Goal: Task Accomplishment & Management: Complete application form

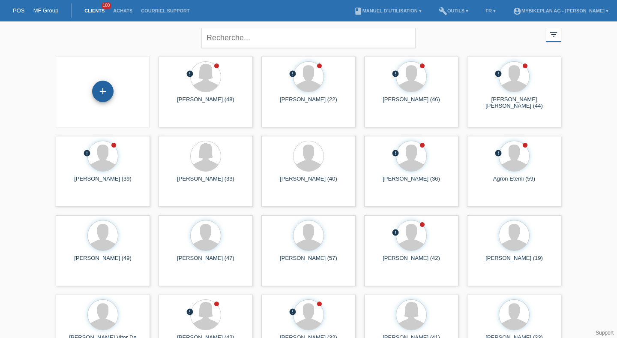
click at [98, 94] on div "+" at bounding box center [102, 91] width 21 height 21
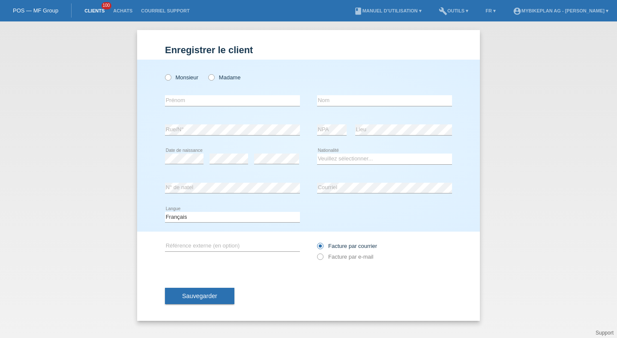
click at [97, 10] on link "Clients" at bounding box center [94, 10] width 29 height 5
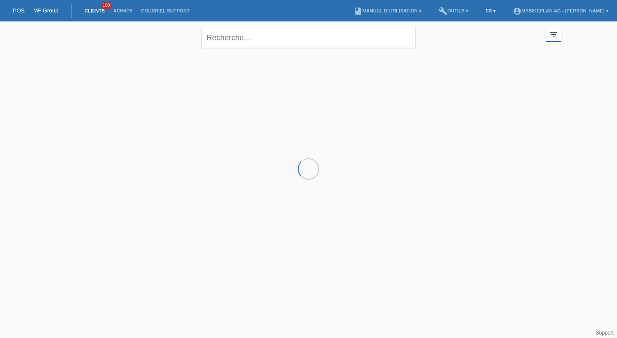
click at [481, 9] on link "FR ▾" at bounding box center [490, 10] width 19 height 5
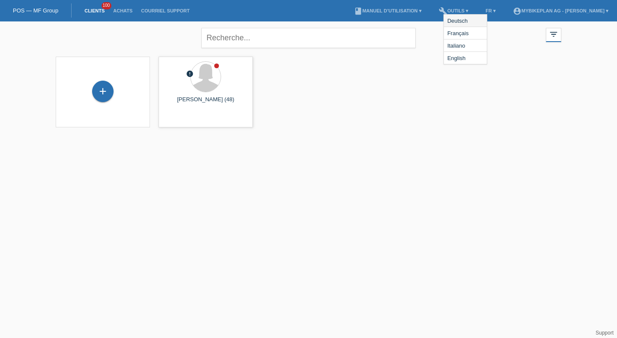
click at [467, 19] on span "Deutsch" at bounding box center [457, 20] width 23 height 10
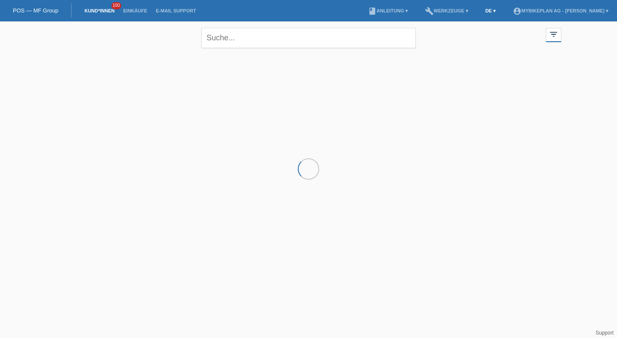
click at [481, 10] on link "DE ▾" at bounding box center [490, 10] width 19 height 5
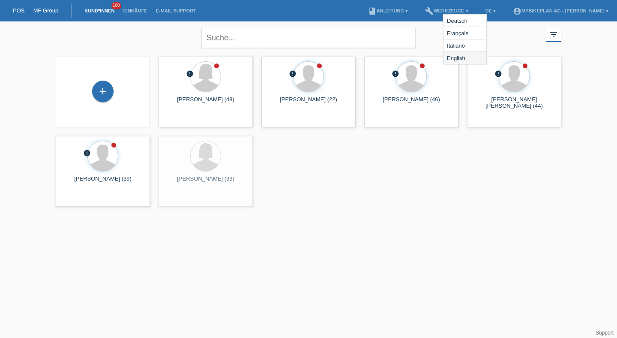
click at [456, 61] on span "English" at bounding box center [456, 58] width 21 height 10
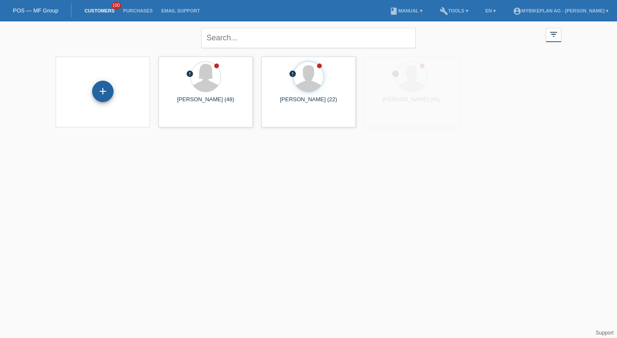
click at [99, 91] on div "+" at bounding box center [102, 91] width 21 height 21
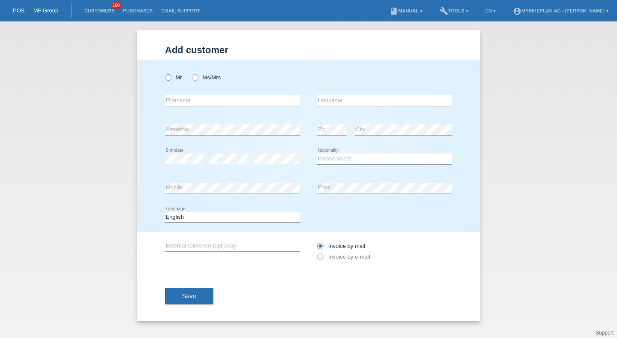
click at [172, 77] on label "Mr" at bounding box center [173, 77] width 17 height 6
click at [171, 77] on input "Mr" at bounding box center [168, 77] width 6 height 6
radio input "true"
click at [181, 104] on input "text" at bounding box center [232, 100] width 135 height 11
type input "Paul"
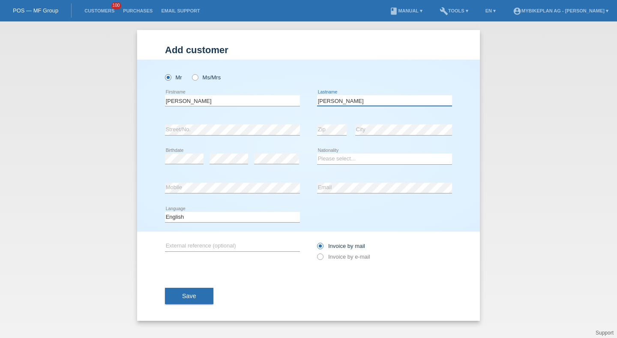
type input "Gaertner"
click at [360, 153] on div "Please select... Switzerland Austria Germany Liechtenstein ------------ Afghani…" at bounding box center [384, 158] width 135 height 29
click at [356, 157] on select "Please select... Switzerland Austria Germany Liechtenstein ------------ Afghani…" at bounding box center [384, 158] width 135 height 10
select select "CH"
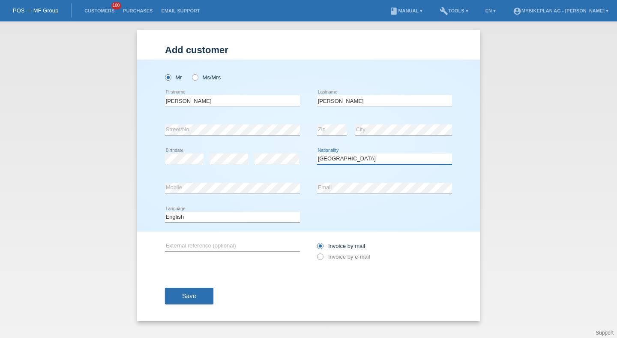
click at [317, 154] on select "Please select... Switzerland Austria Germany Liechtenstein ------------ Afghani…" at bounding box center [384, 158] width 135 height 10
click at [353, 195] on div "error Email" at bounding box center [384, 188] width 135 height 29
click at [249, 225] on div "Deutsch Français Italiano English error Language" at bounding box center [232, 217] width 135 height 29
click at [251, 215] on select "Deutsch Français Italiano English" at bounding box center [232, 217] width 135 height 10
select select "de"
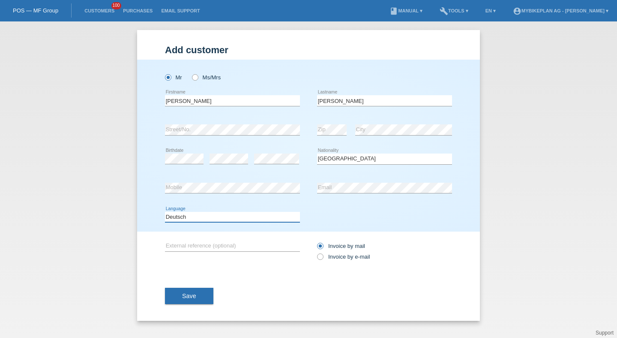
click at [165, 212] on select "Deutsch Français Italiano English" at bounding box center [232, 217] width 135 height 10
click at [318, 254] on input "Invoice by e-mail" at bounding box center [320, 258] width 6 height 11
radio input "true"
click at [316, 252] on icon at bounding box center [316, 252] width 0 height 0
click at [321, 255] on input "Invoice by e-mail" at bounding box center [320, 258] width 6 height 11
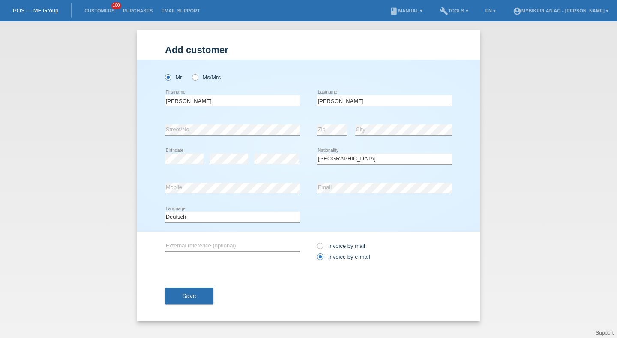
click at [215, 295] on div "Save" at bounding box center [308, 296] width 287 height 50
click at [207, 295] on button "Save" at bounding box center [189, 296] width 48 height 16
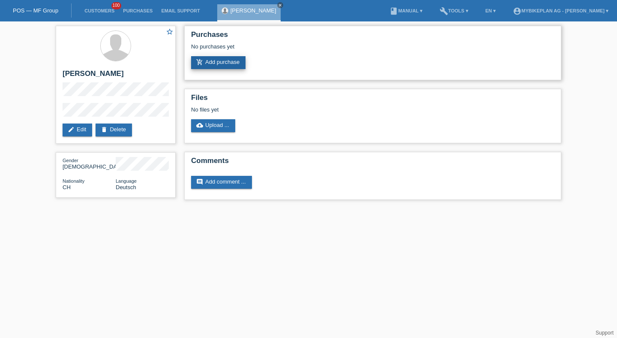
click at [225, 60] on link "add_shopping_cart Add purchase" at bounding box center [218, 62] width 54 height 13
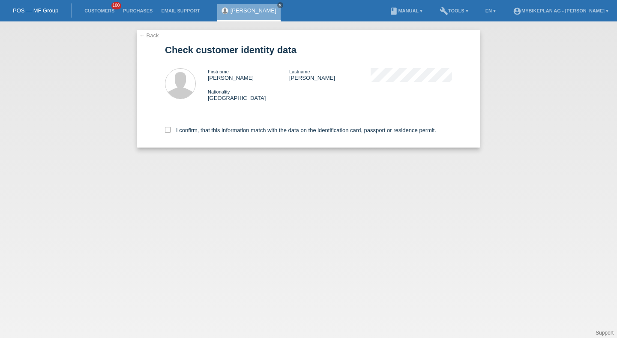
click at [172, 137] on div "I confirm, that this information match with the data on the identification card…" at bounding box center [308, 129] width 287 height 38
click at [174, 133] on label "I confirm, that this information match with the data on the identification card…" at bounding box center [300, 130] width 271 height 6
click at [171, 132] on input "I confirm, that this information match with the data on the identification card…" at bounding box center [168, 130] width 6 height 6
checkbox input "true"
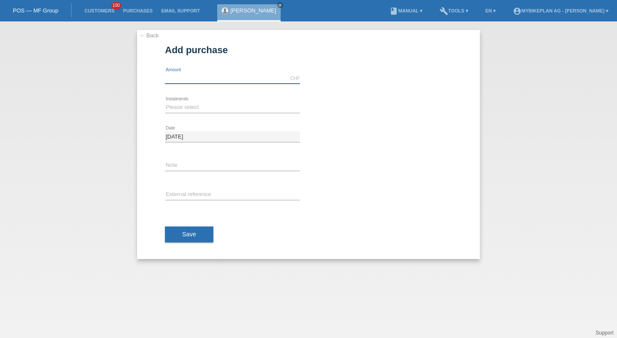
click at [174, 74] on input "text" at bounding box center [232, 78] width 135 height 11
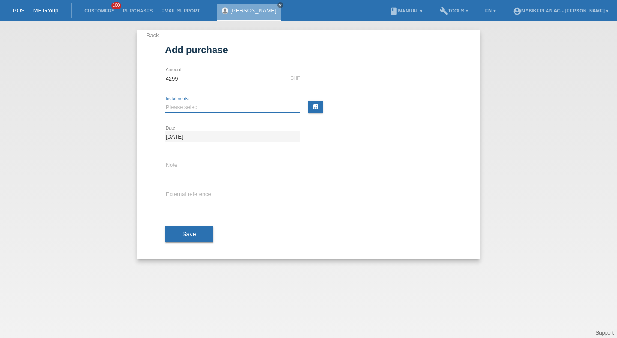
type input "4299.00"
click at [174, 105] on select "Please select 6 instalments 12 instalments 18 instalments 24 instalments 36 ins…" at bounding box center [232, 107] width 135 height 10
select select "487"
click at [165, 102] on select "Please select 6 instalments 12 instalments 18 instalments 24 instalments 36 ins…" at bounding box center [232, 107] width 135 height 10
click at [183, 192] on input "text" at bounding box center [232, 194] width 135 height 11
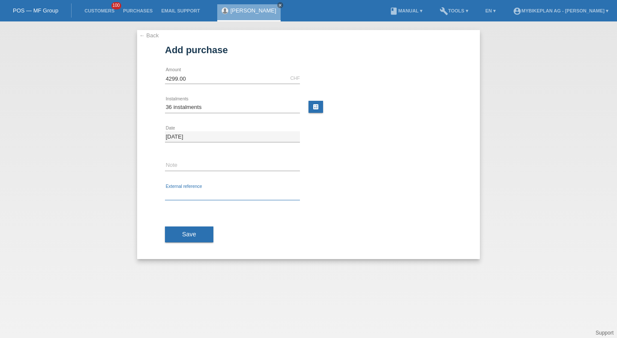
paste input "43738979384"
type input "43738979384"
click at [188, 236] on span "Save" at bounding box center [189, 234] width 14 height 7
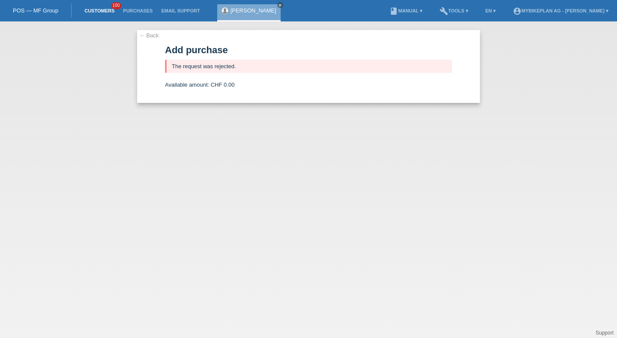
click at [94, 10] on link "Customers" at bounding box center [99, 10] width 39 height 5
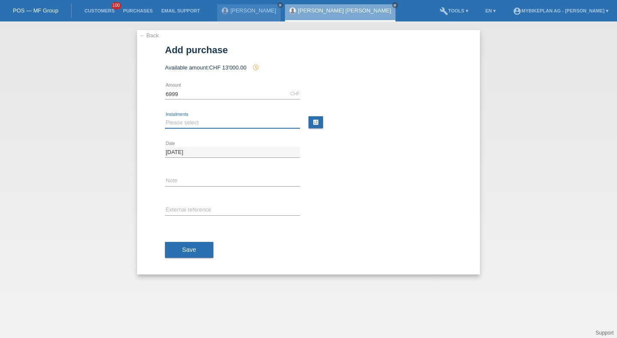
type input "6999.00"
click at [177, 120] on select "Please select 6 instalments 12 instalments 18 instalments 24 instalments 36 ins…" at bounding box center [232, 122] width 135 height 10
select select "488"
click at [165, 117] on select "Please select 6 instalments 12 instalments 18 instalments 24 instalments 36 ins…" at bounding box center [232, 122] width 135 height 10
click at [187, 204] on div "error External reference" at bounding box center [232, 210] width 135 height 29
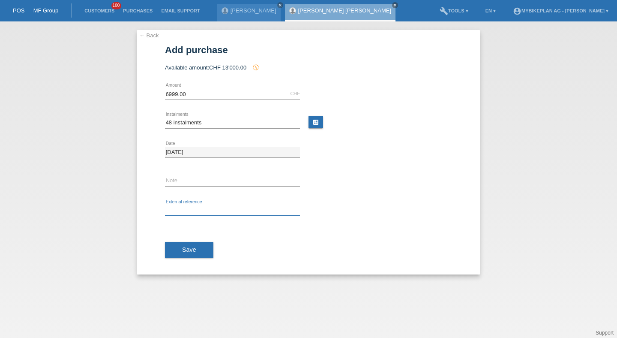
click at [188, 206] on input "text" at bounding box center [232, 210] width 135 height 11
paste input "43737990242"
type input "43737990242"
click at [192, 244] on button "Save" at bounding box center [189, 250] width 48 height 16
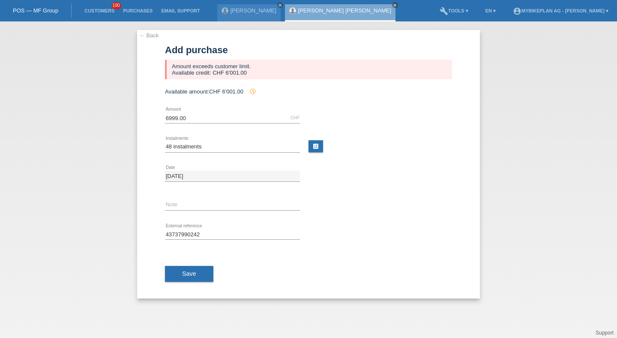
click at [95, 6] on li "Customers 100" at bounding box center [99, 11] width 39 height 22
click at [97, 12] on link "Customers" at bounding box center [99, 10] width 39 height 5
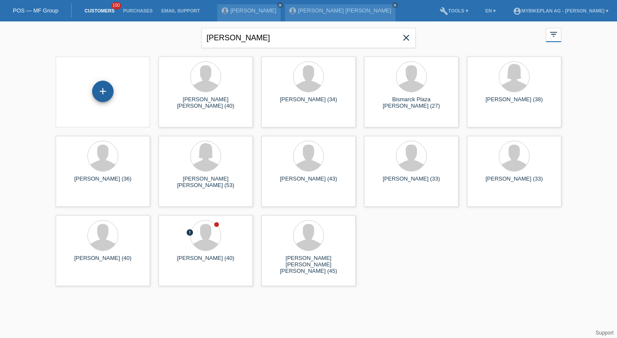
click at [107, 84] on div "+" at bounding box center [103, 91] width 21 height 15
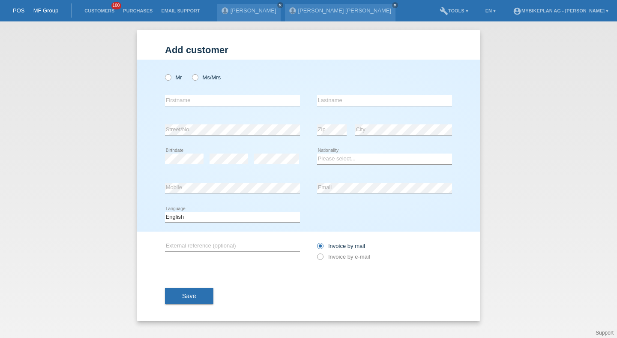
click at [203, 72] on div "Mr Ms/Mrs" at bounding box center [232, 78] width 135 height 18
click at [203, 75] on label "Ms/Mrs" at bounding box center [206, 77] width 29 height 6
click at [198, 75] on input "Ms/Mrs" at bounding box center [195, 77] width 6 height 6
radio input "true"
click at [196, 99] on input "text" at bounding box center [232, 100] width 135 height 11
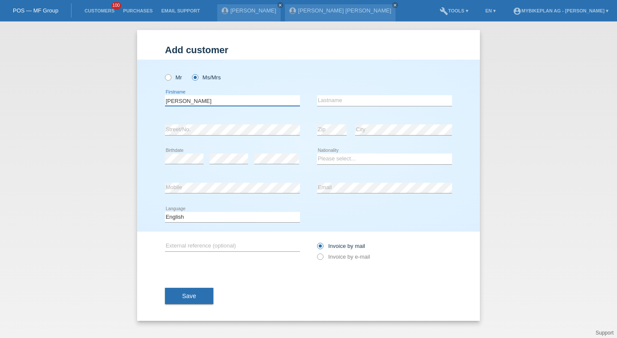
type input "[PERSON_NAME]"
paste input "Trabelsi"
type input "Trabelsi"
click at [223, 153] on div "error" at bounding box center [229, 158] width 39 height 29
click at [333, 155] on select "Please select... Switzerland Austria Germany Liechtenstein ------------ Afghani…" at bounding box center [384, 158] width 135 height 10
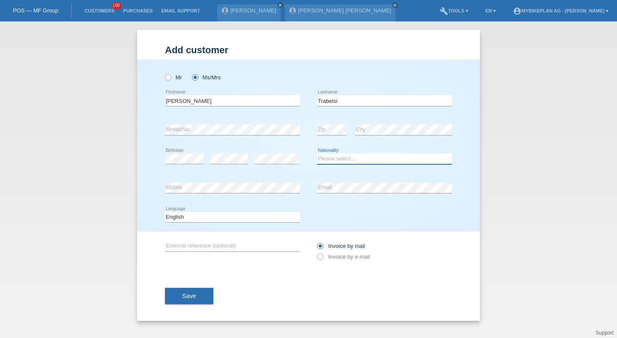
select select "CH"
click at [317, 154] on select "Please select... Switzerland Austria Germany Liechtenstein ------------ Afghani…" at bounding box center [384, 158] width 135 height 10
click at [316, 252] on icon at bounding box center [316, 252] width 0 height 0
click at [322, 258] on input "Invoice by e-mail" at bounding box center [320, 258] width 6 height 11
radio input "true"
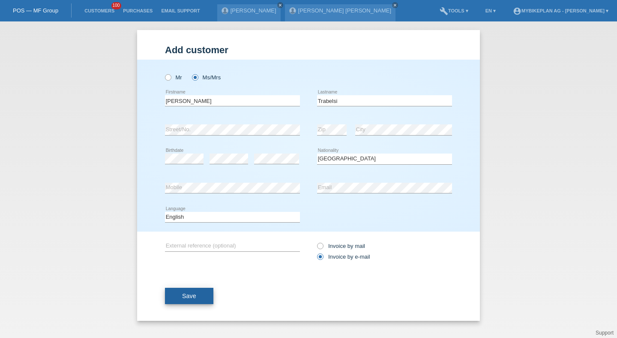
click at [201, 291] on button "Save" at bounding box center [189, 296] width 48 height 16
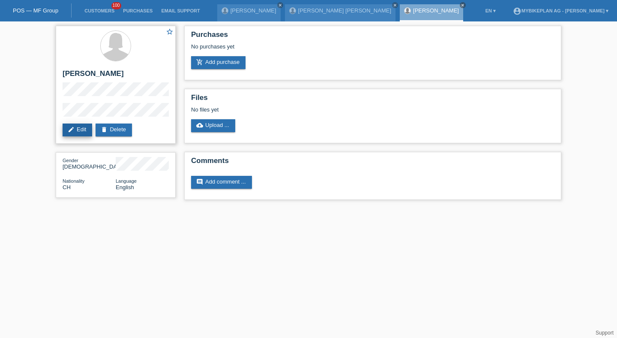
click at [82, 128] on link "edit Edit" at bounding box center [78, 129] width 30 height 13
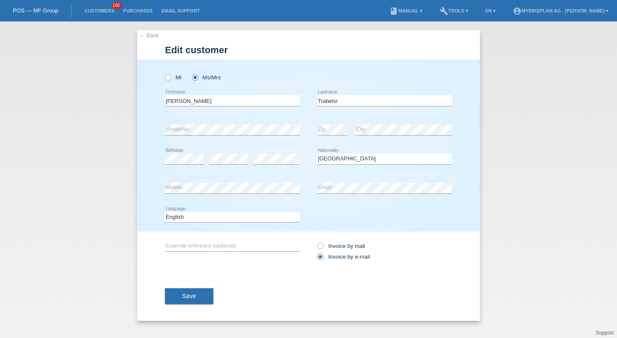
select select "CH"
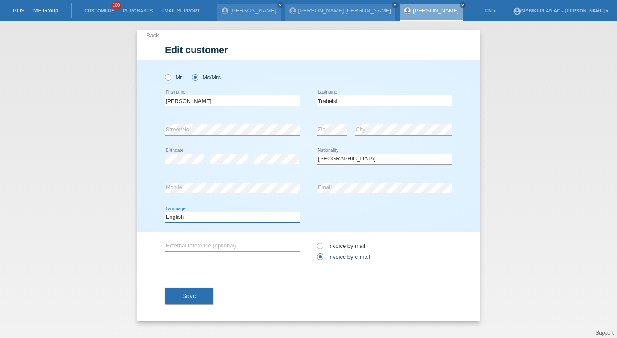
click at [221, 220] on select "Deutsch Français Italiano English" at bounding box center [232, 217] width 135 height 10
select select "de"
click at [165, 212] on select "Deutsch Français Italiano English" at bounding box center [232, 217] width 135 height 10
click at [194, 294] on span "Save" at bounding box center [189, 295] width 14 height 7
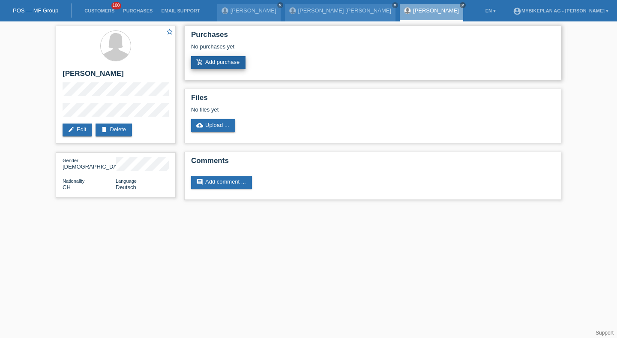
click at [219, 69] on div "Purchases No purchases yet add_shopping_cart Add purchase" at bounding box center [372, 53] width 377 height 54
click at [219, 67] on link "add_shopping_cart Add purchase" at bounding box center [218, 62] width 54 height 13
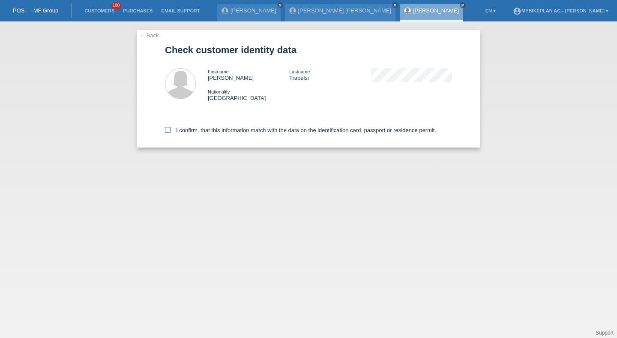
click at [204, 131] on label "I confirm, that this information match with the data on the identification card…" at bounding box center [300, 130] width 271 height 6
click at [171, 131] on input "I confirm, that this information match with the data on the identification card…" at bounding box center [168, 130] width 6 height 6
checkbox input "true"
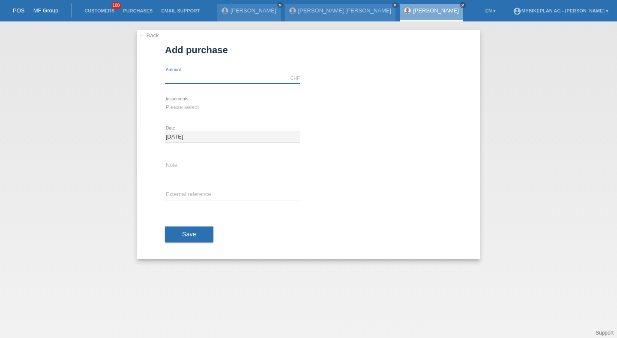
click at [180, 77] on input "text" at bounding box center [232, 78] width 135 height 11
type input "3999.00"
click at [171, 114] on div "Please select 6 instalments 12 instalments 18 instalments 24 instalments 36 ins…" at bounding box center [232, 107] width 135 height 29
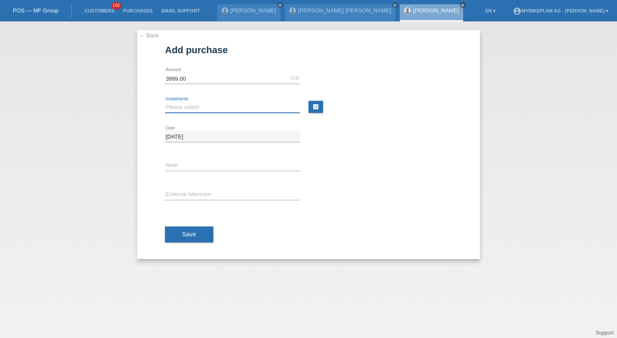
click at [172, 111] on select "Please select 6 instalments 12 instalments 18 instalments 24 instalments 36 ins…" at bounding box center [232, 107] width 135 height 10
select select "486"
click at [165, 102] on select "Please select 6 instalments 12 instalments 18 instalments 24 instalments 36 ins…" at bounding box center [232, 107] width 135 height 10
click at [180, 192] on input "text" at bounding box center [232, 194] width 135 height 11
paste input "43738984342"
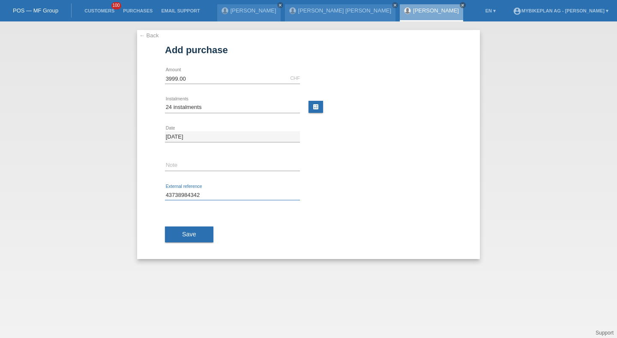
type input "43738984342"
click at [184, 243] on div "Save" at bounding box center [308, 235] width 287 height 50
click at [189, 239] on button "Save" at bounding box center [189, 234] width 48 height 16
